Goal: Check status: Check status

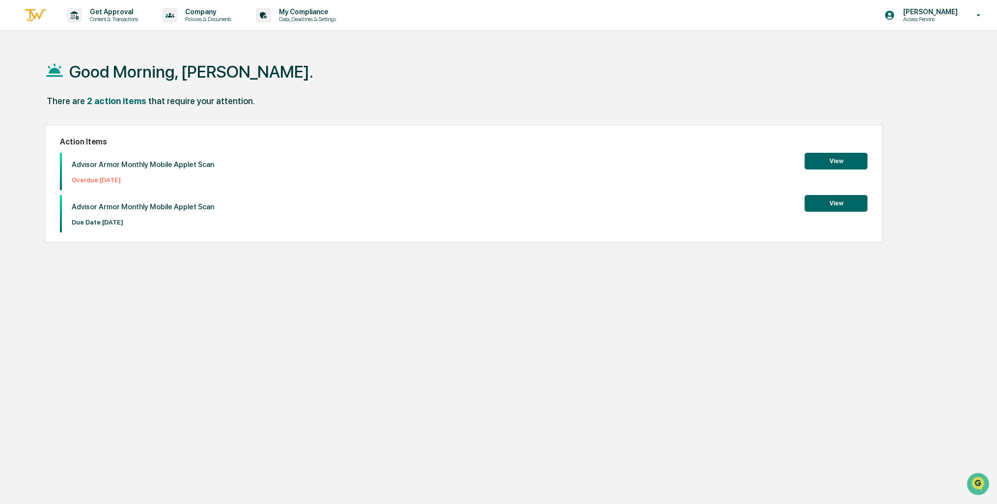
click at [843, 203] on button "View" at bounding box center [835, 203] width 63 height 17
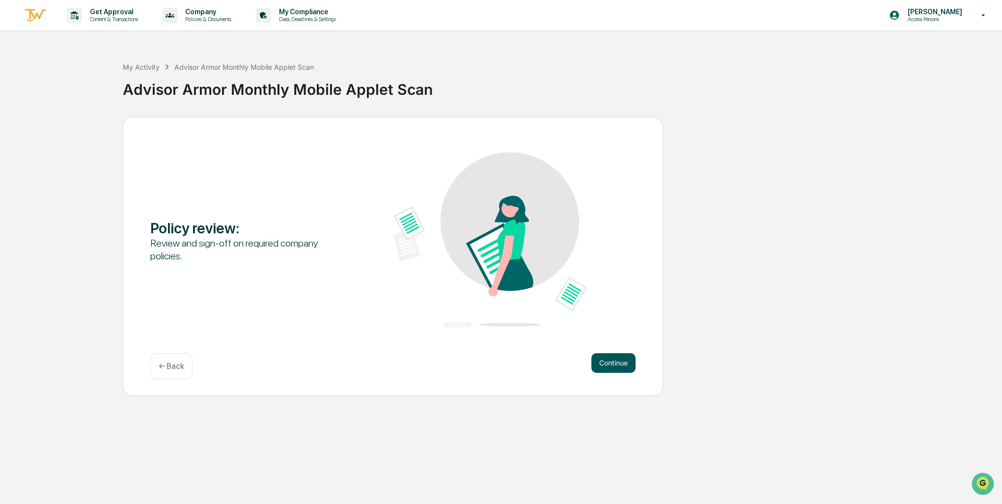
click at [610, 363] on button "Continue" at bounding box center [613, 363] width 44 height 20
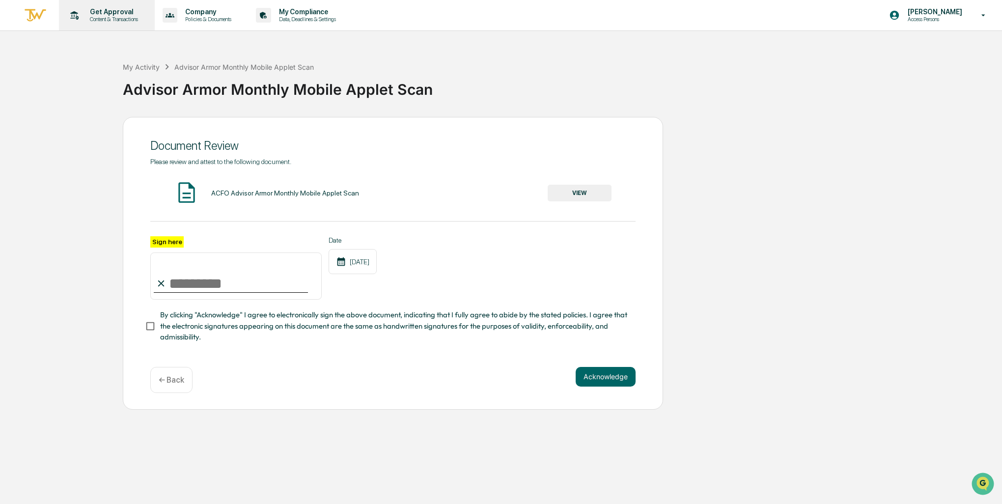
click at [121, 9] on p "Get Approval" at bounding box center [112, 12] width 61 height 8
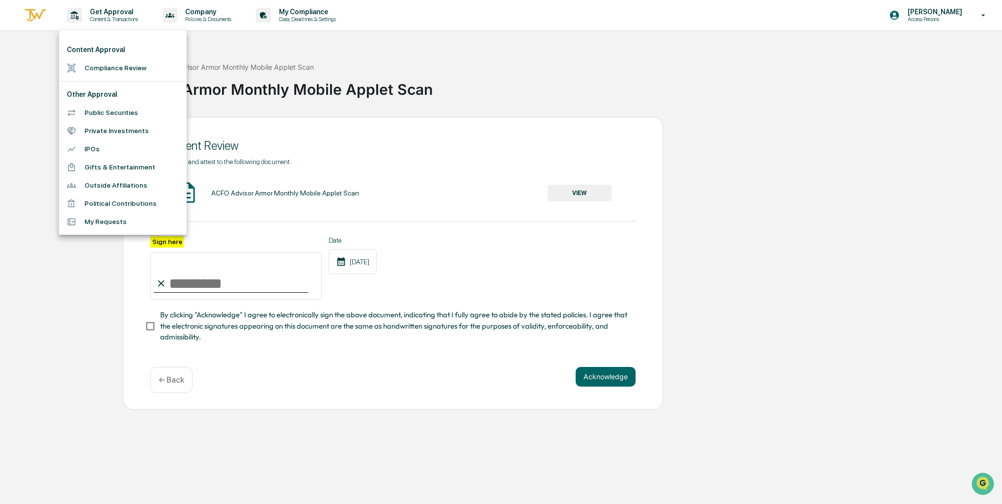
click at [100, 109] on li "Public Securities" at bounding box center [123, 113] width 128 height 18
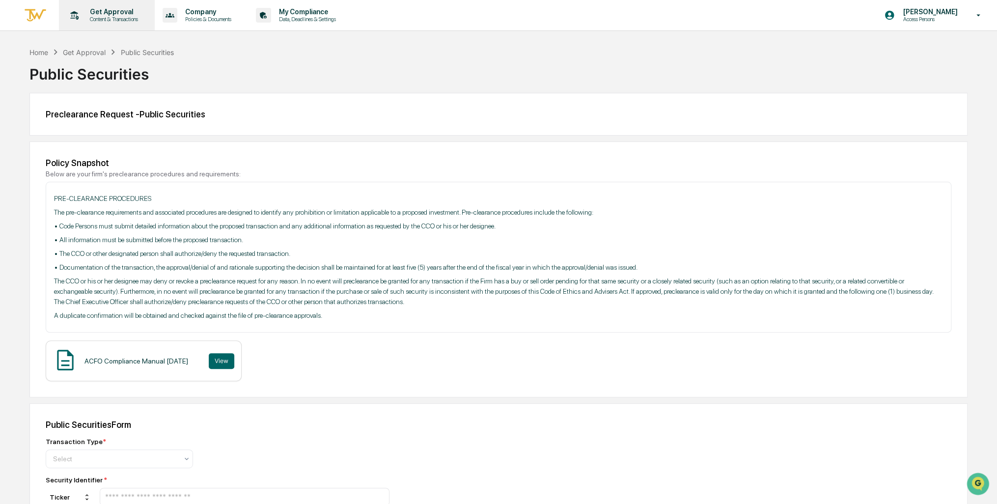
click at [107, 17] on p "Content & Transactions" at bounding box center [112, 19] width 61 height 7
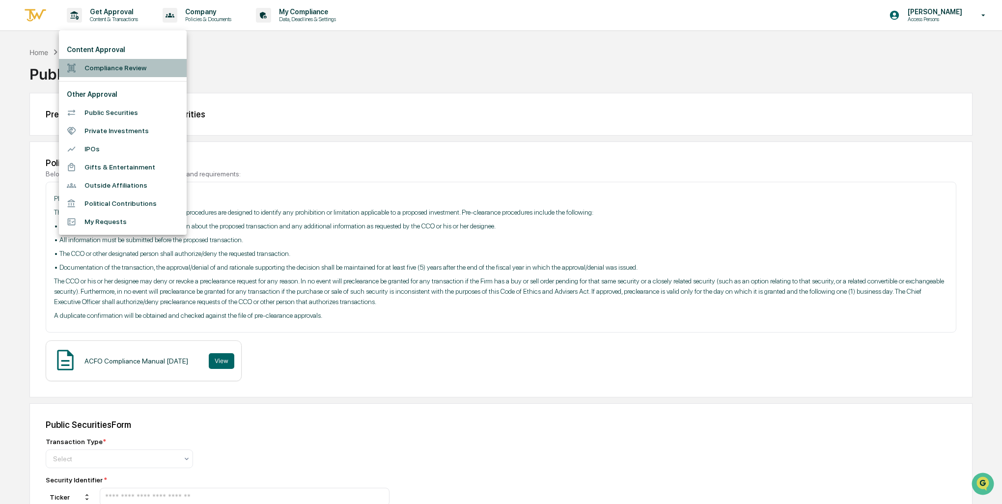
click at [110, 66] on li "Compliance Review" at bounding box center [123, 68] width 128 height 18
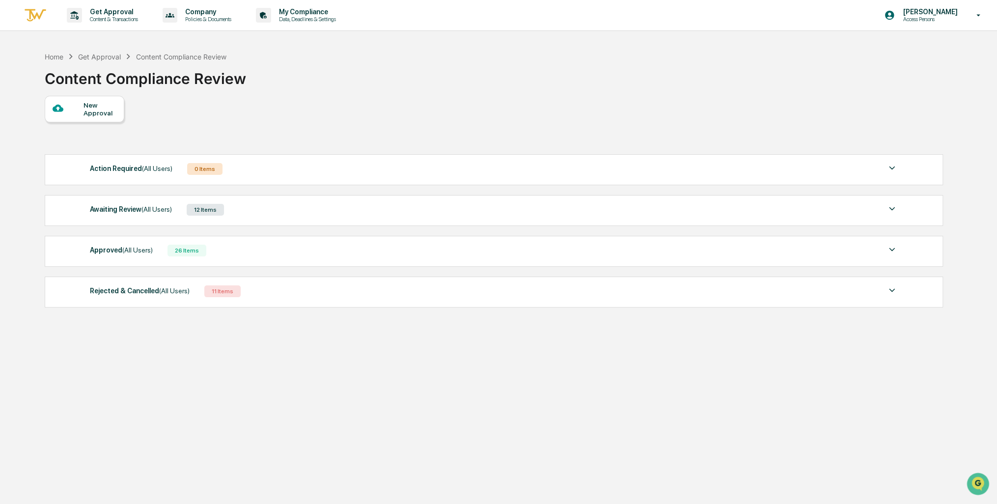
click at [892, 209] on img at bounding box center [892, 209] width 12 height 12
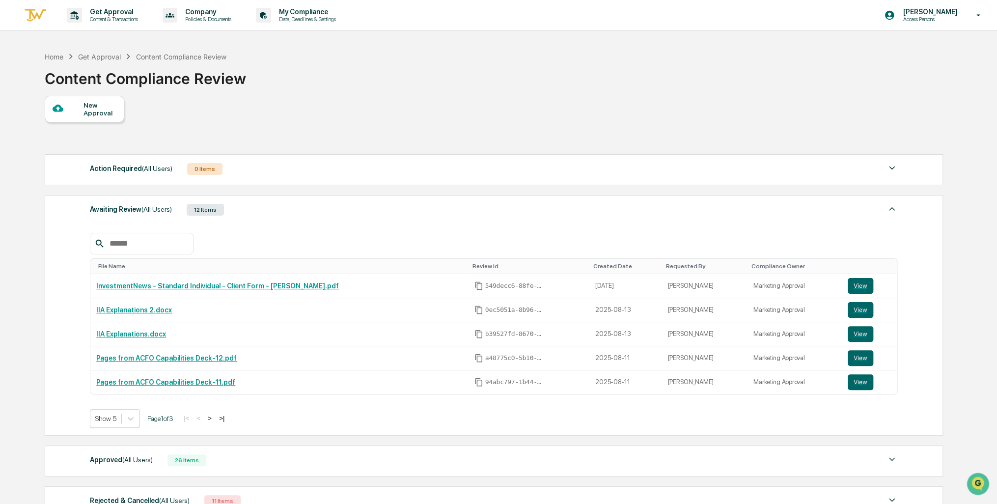
click at [892, 209] on img at bounding box center [892, 209] width 12 height 12
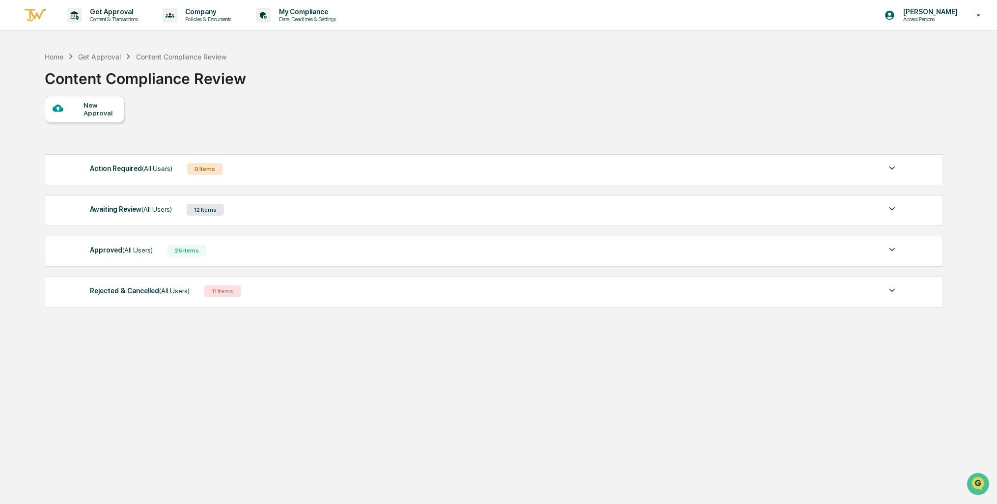
click at [122, 250] on span "(All Users)" at bounding box center [137, 250] width 30 height 8
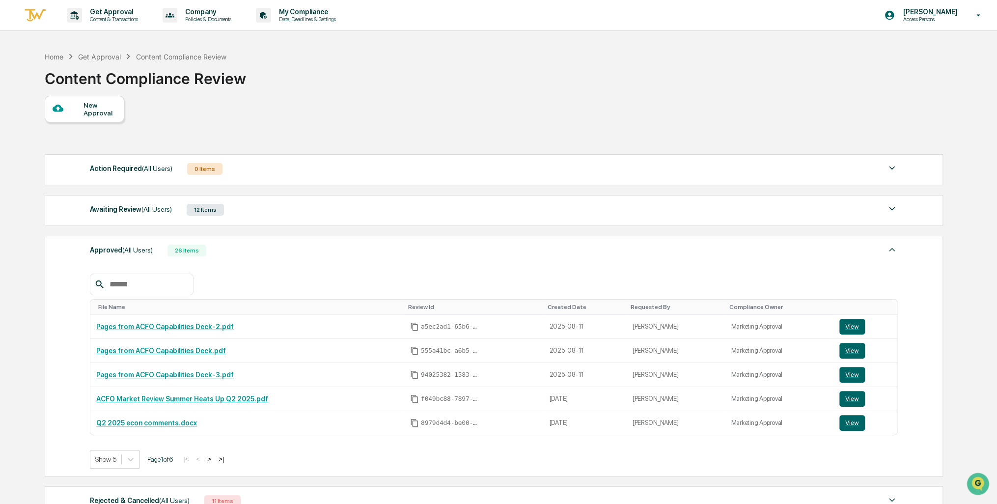
click at [122, 250] on span "(All Users)" at bounding box center [137, 250] width 30 height 8
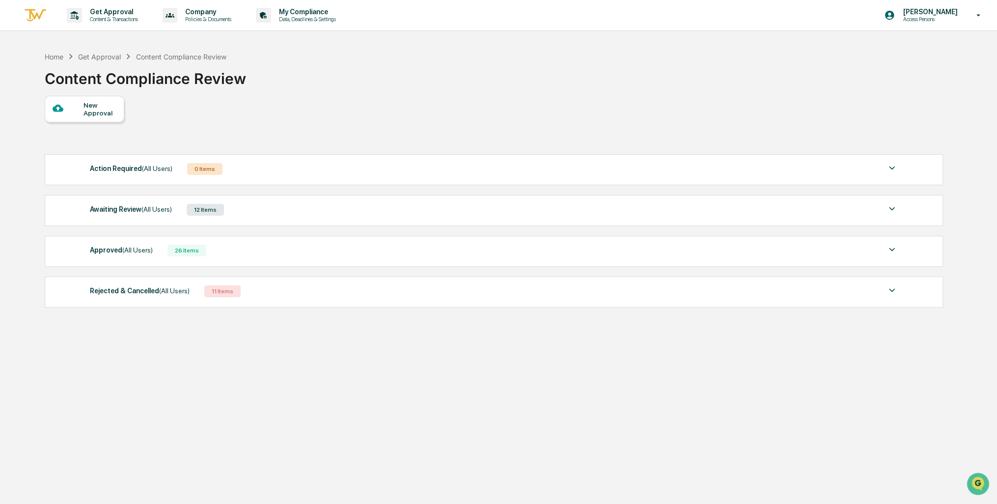
click at [122, 250] on span "(All Users)" at bounding box center [137, 250] width 30 height 8
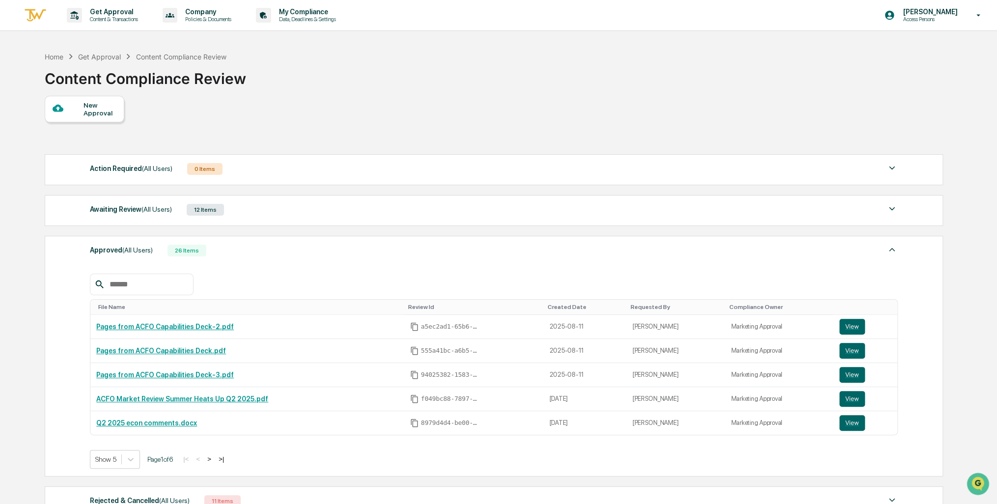
click at [122, 250] on span "(All Users)" at bounding box center [137, 250] width 30 height 8
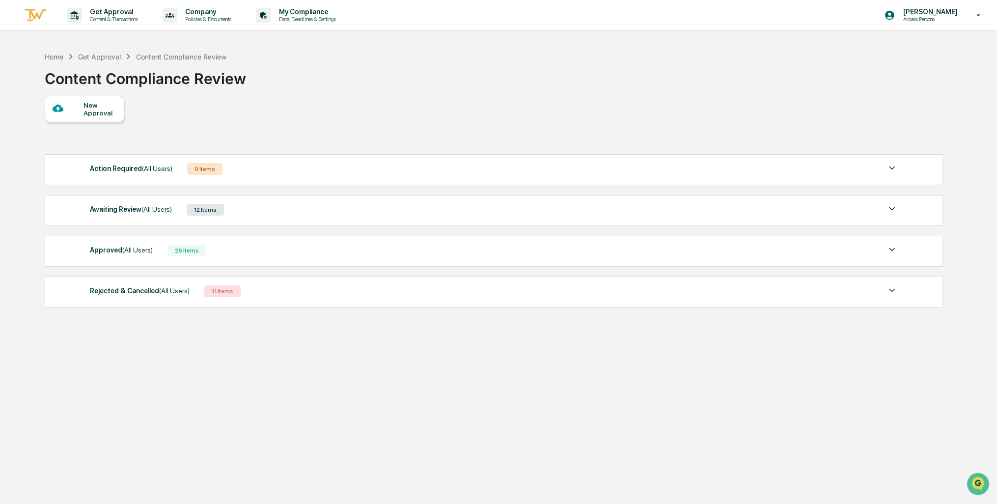
click at [129, 289] on div "Rejected & Cancelled (All Users)" at bounding box center [140, 290] width 100 height 13
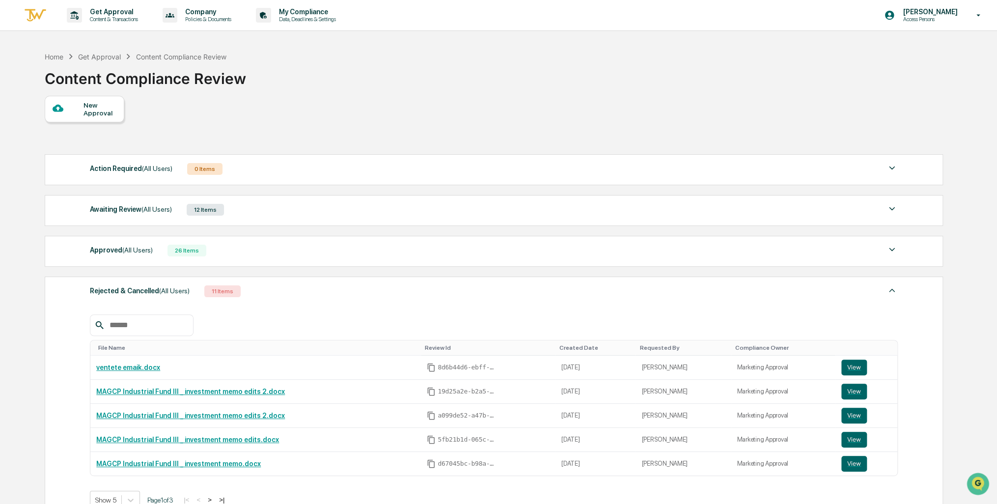
click at [129, 289] on div "Rejected & Cancelled (All Users)" at bounding box center [140, 290] width 100 height 13
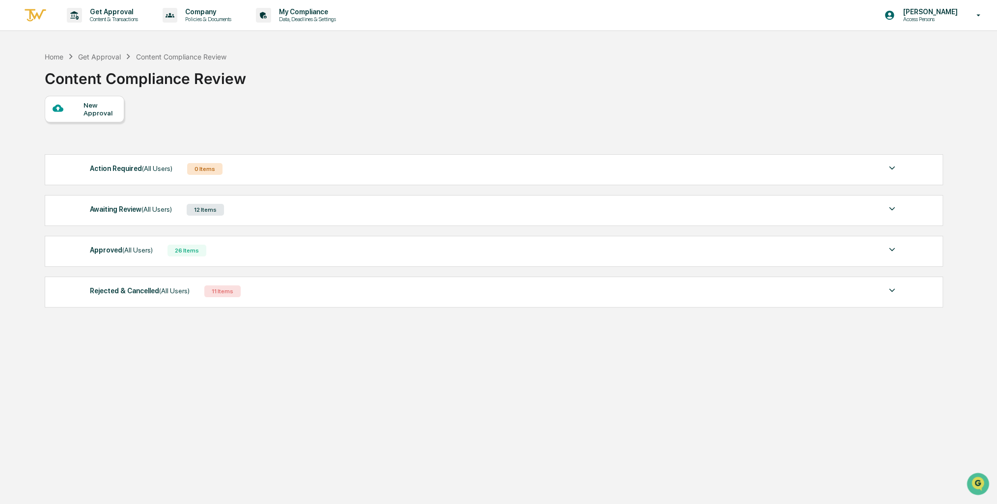
click at [113, 113] on div "New Approval" at bounding box center [99, 109] width 33 height 16
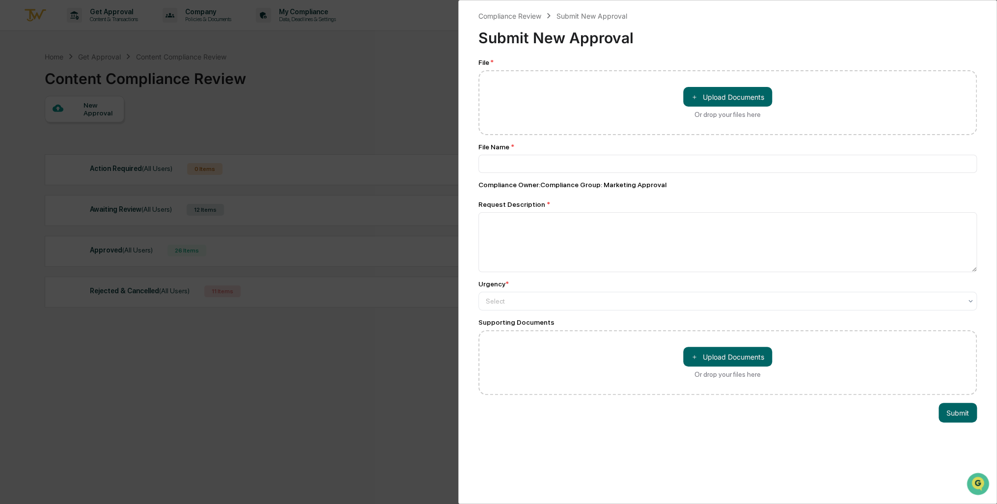
click at [262, 122] on div "Compliance Review Submit New Approval Submit New Approval File * ＋ Upload Docum…" at bounding box center [498, 252] width 997 height 504
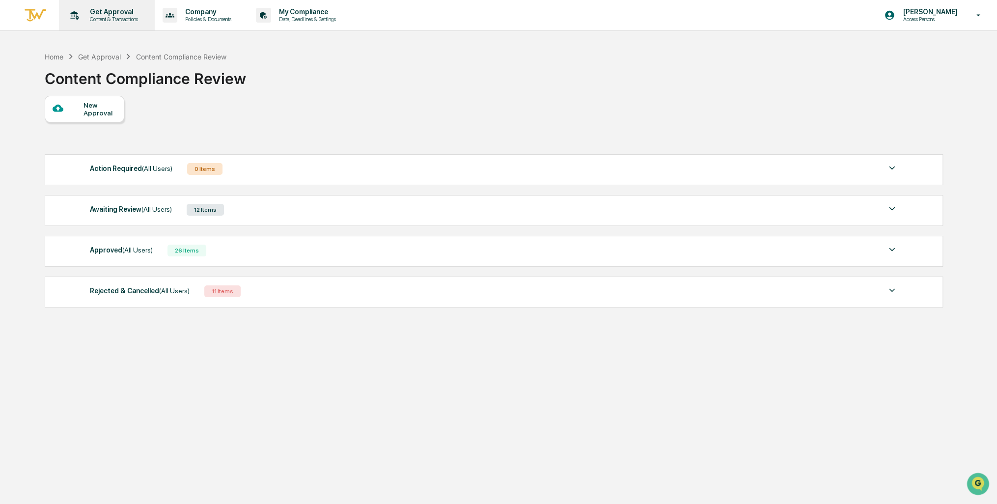
click at [117, 13] on p "Get Approval" at bounding box center [112, 12] width 61 height 8
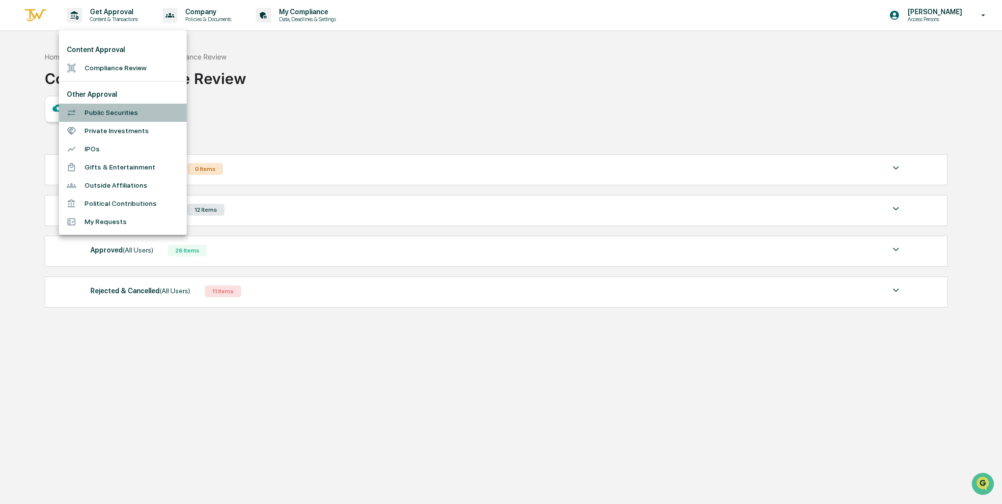
click at [106, 114] on li "Public Securities" at bounding box center [123, 113] width 128 height 18
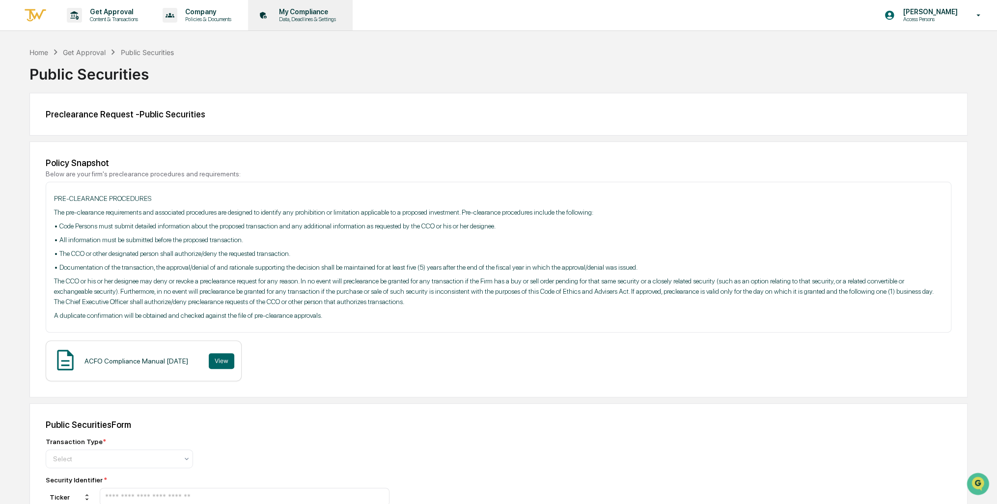
click at [299, 15] on p "My Compliance" at bounding box center [306, 12] width 70 height 8
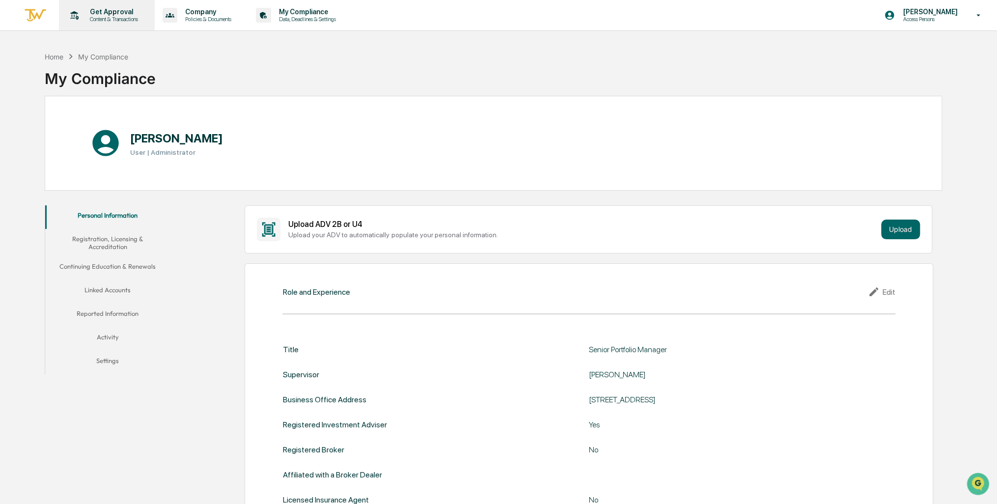
click at [120, 15] on p "Get Approval" at bounding box center [112, 12] width 61 height 8
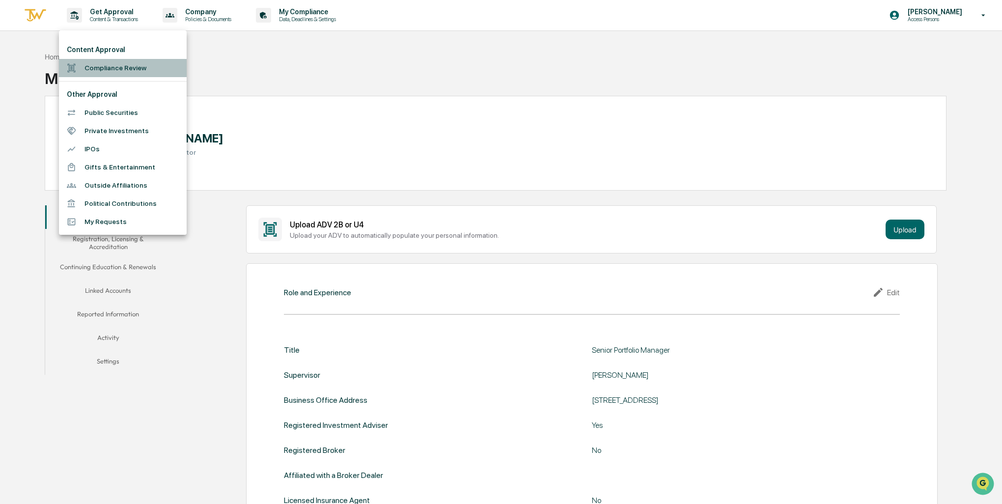
click at [118, 72] on li "Compliance Review" at bounding box center [123, 68] width 128 height 18
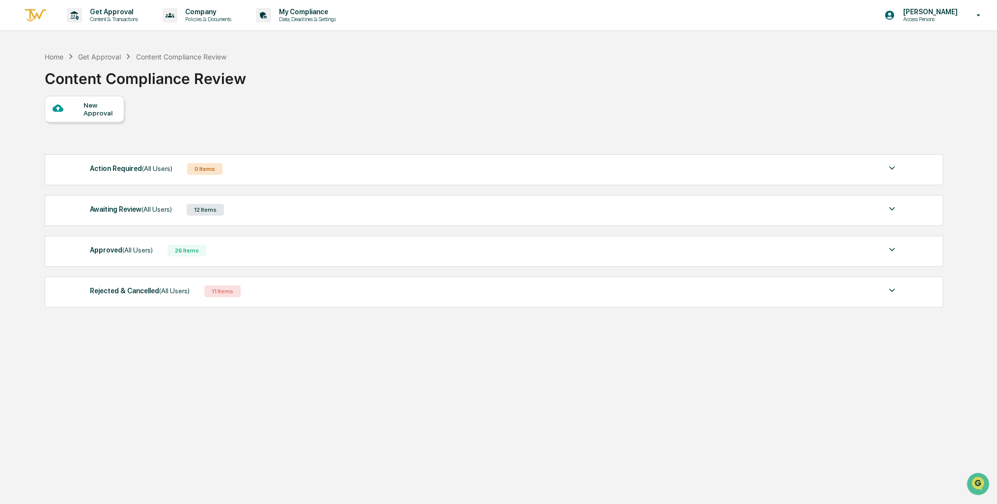
click at [199, 209] on div "12 Items" at bounding box center [205, 210] width 37 height 12
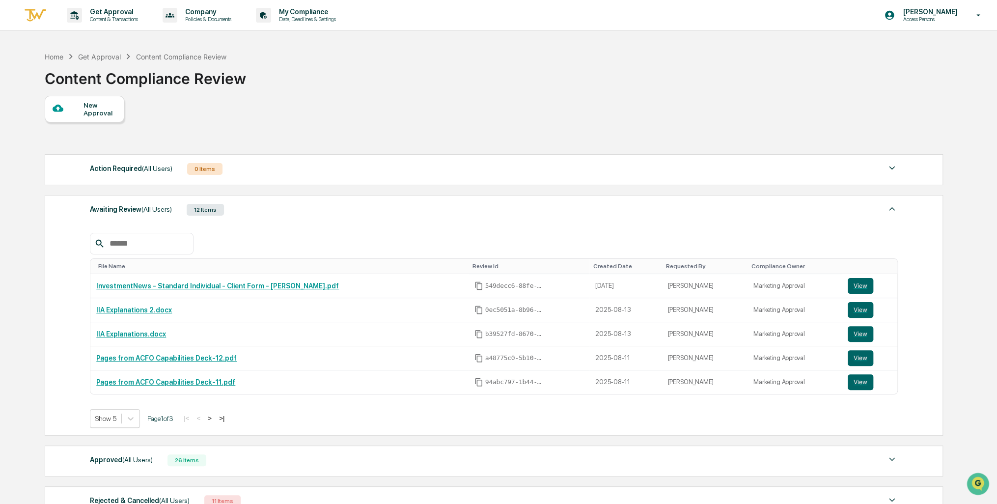
click at [213, 417] on button ">" at bounding box center [210, 418] width 10 height 8
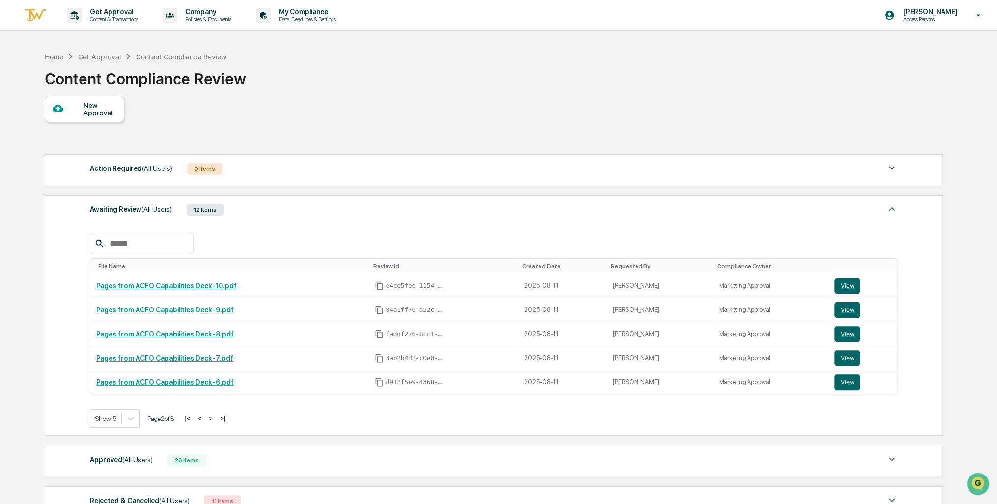
click at [213, 417] on button ">" at bounding box center [211, 418] width 10 height 8
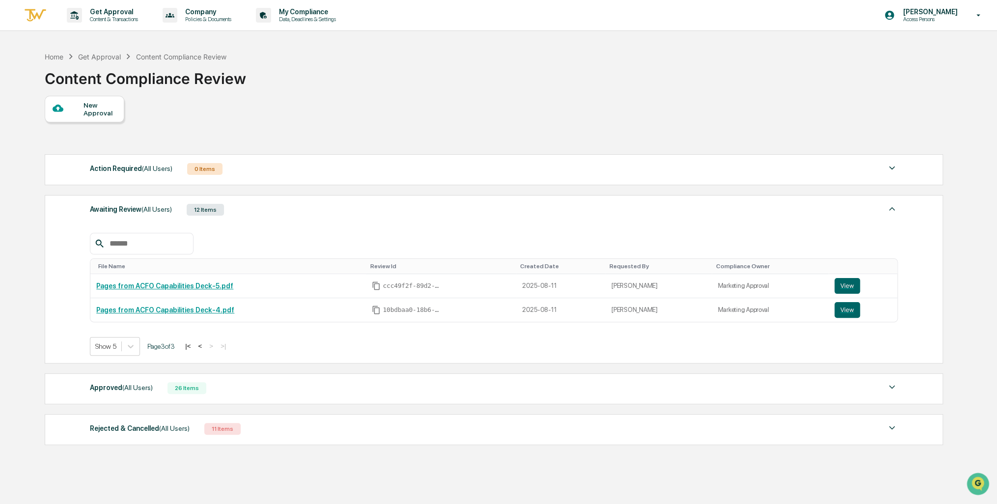
click at [152, 208] on span "(All Users)" at bounding box center [156, 209] width 30 height 8
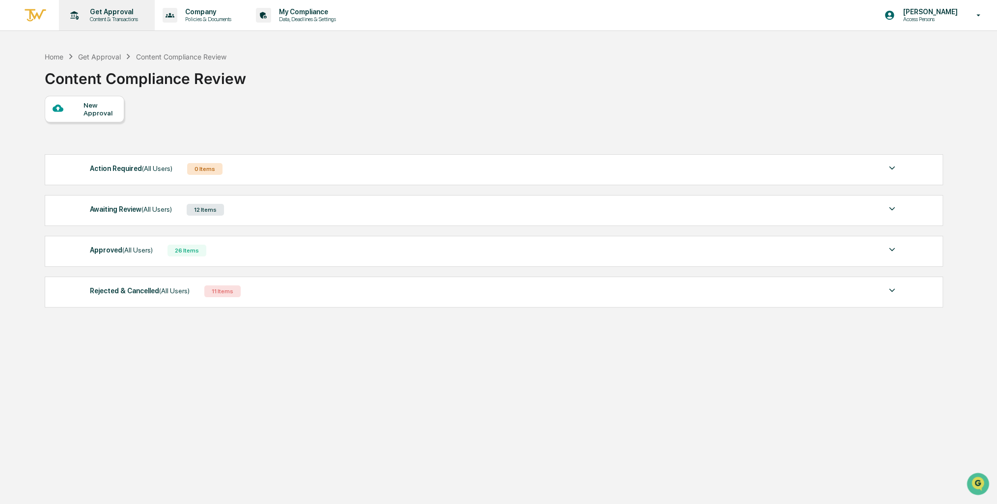
click at [102, 13] on p "Get Approval" at bounding box center [112, 12] width 61 height 8
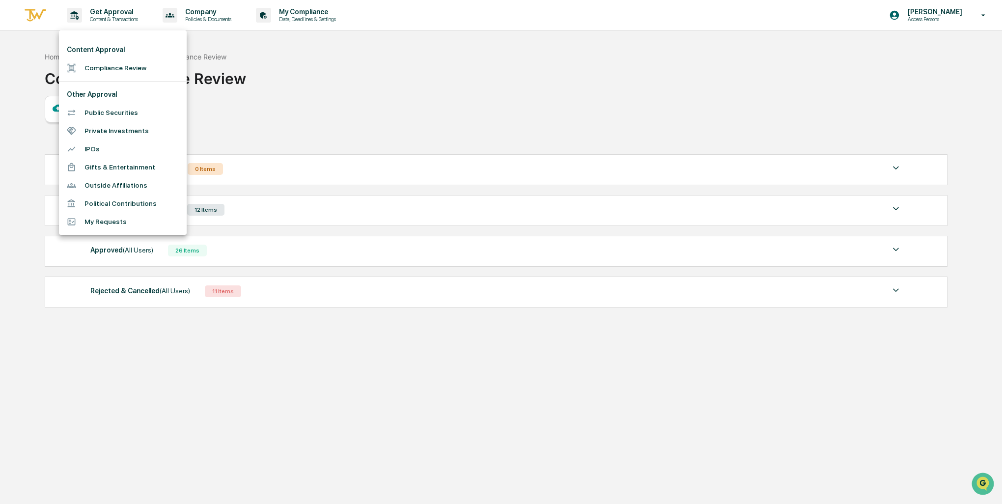
click at [116, 225] on li "My Requests" at bounding box center [123, 222] width 128 height 18
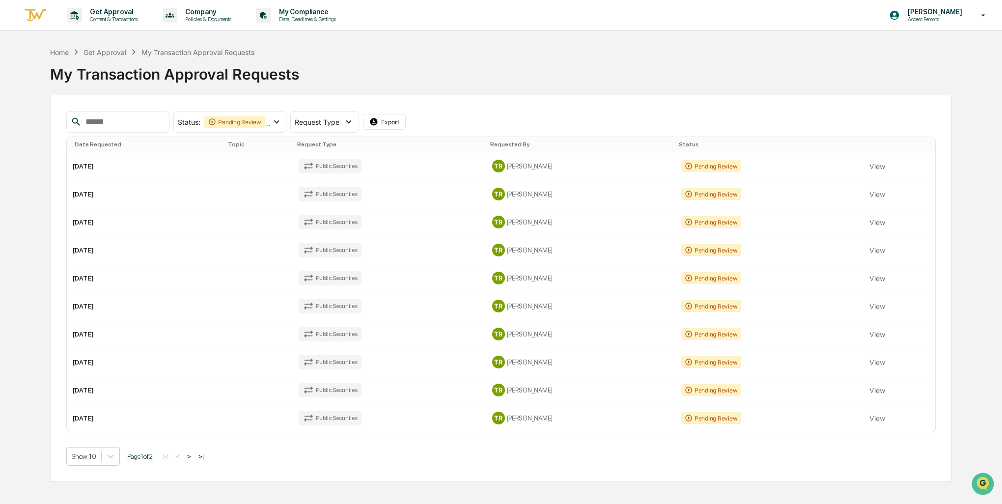
click at [193, 455] on button ">" at bounding box center [189, 456] width 10 height 8
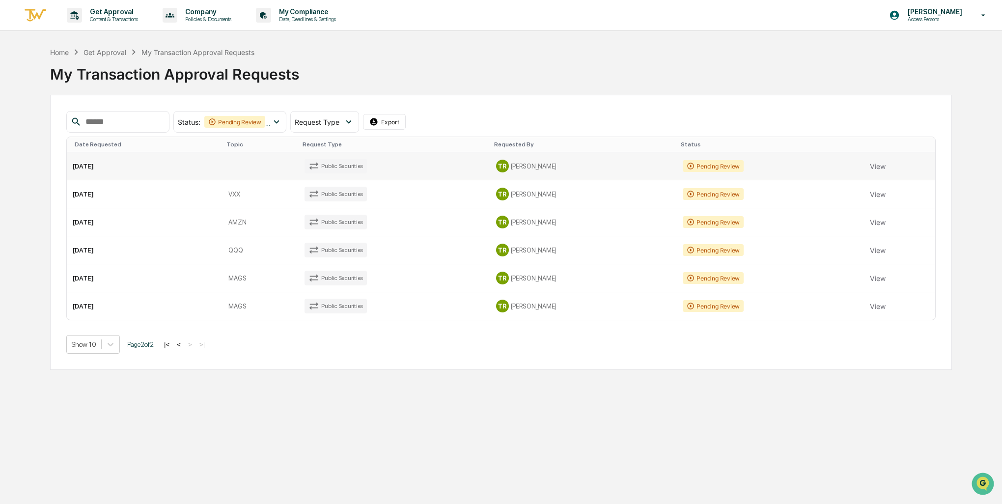
click at [103, 166] on td "[DATE]" at bounding box center [145, 166] width 156 height 28
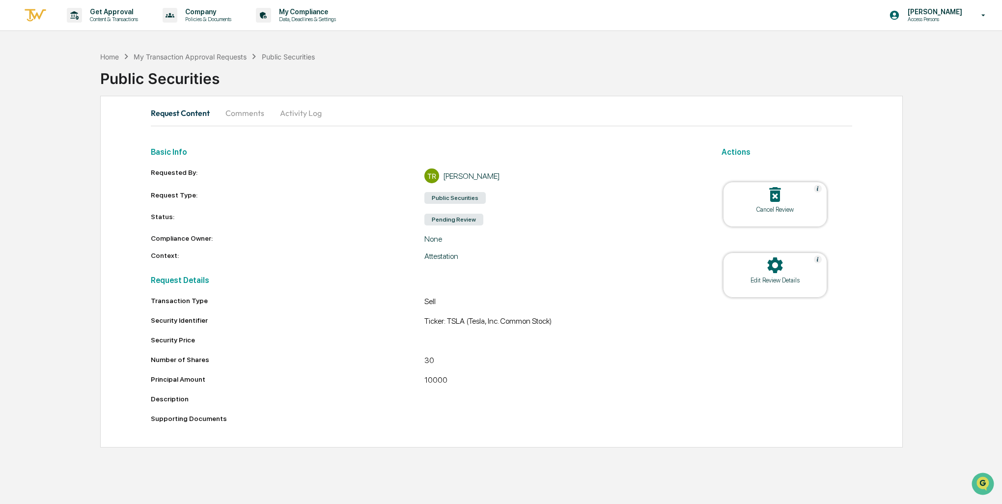
click at [255, 111] on button "Comments" at bounding box center [245, 113] width 55 height 24
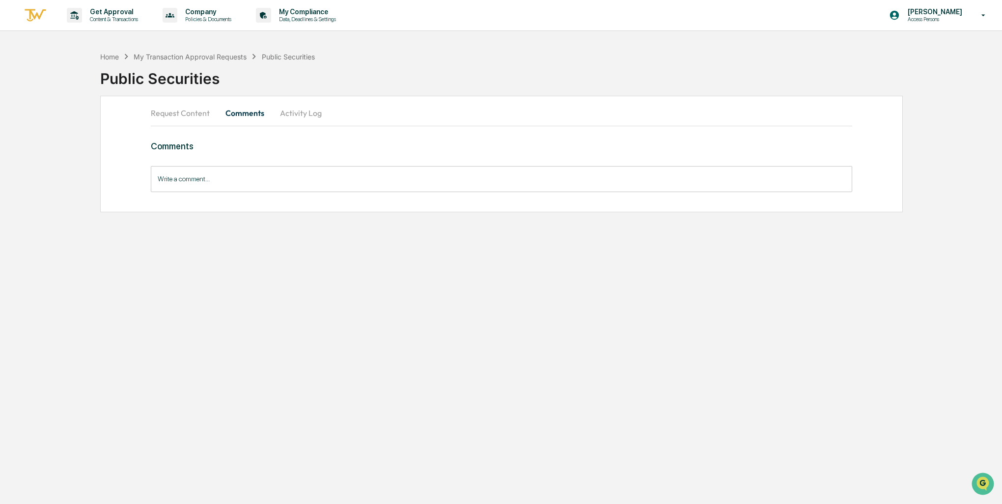
click at [293, 113] on button "Activity Log" at bounding box center [300, 113] width 57 height 24
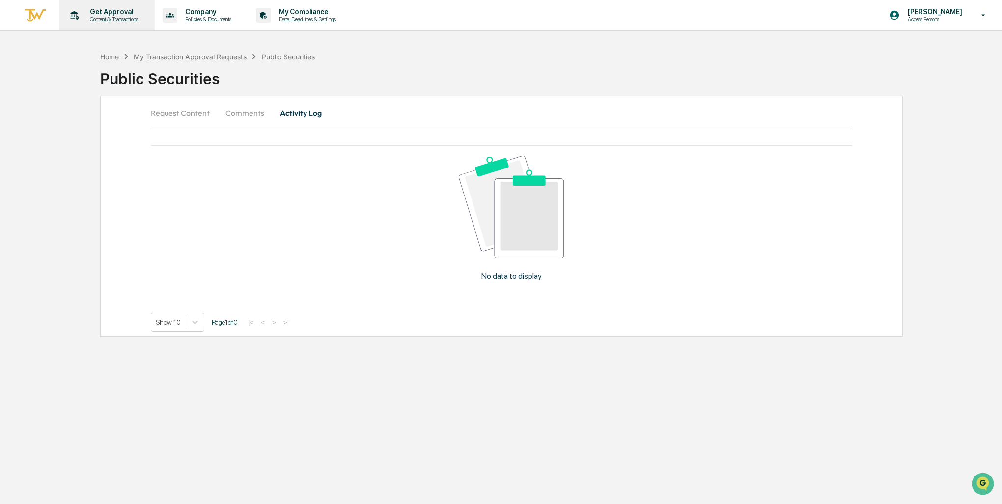
click at [111, 17] on p "Content & Transactions" at bounding box center [112, 19] width 61 height 7
